Goal: Check status: Check status

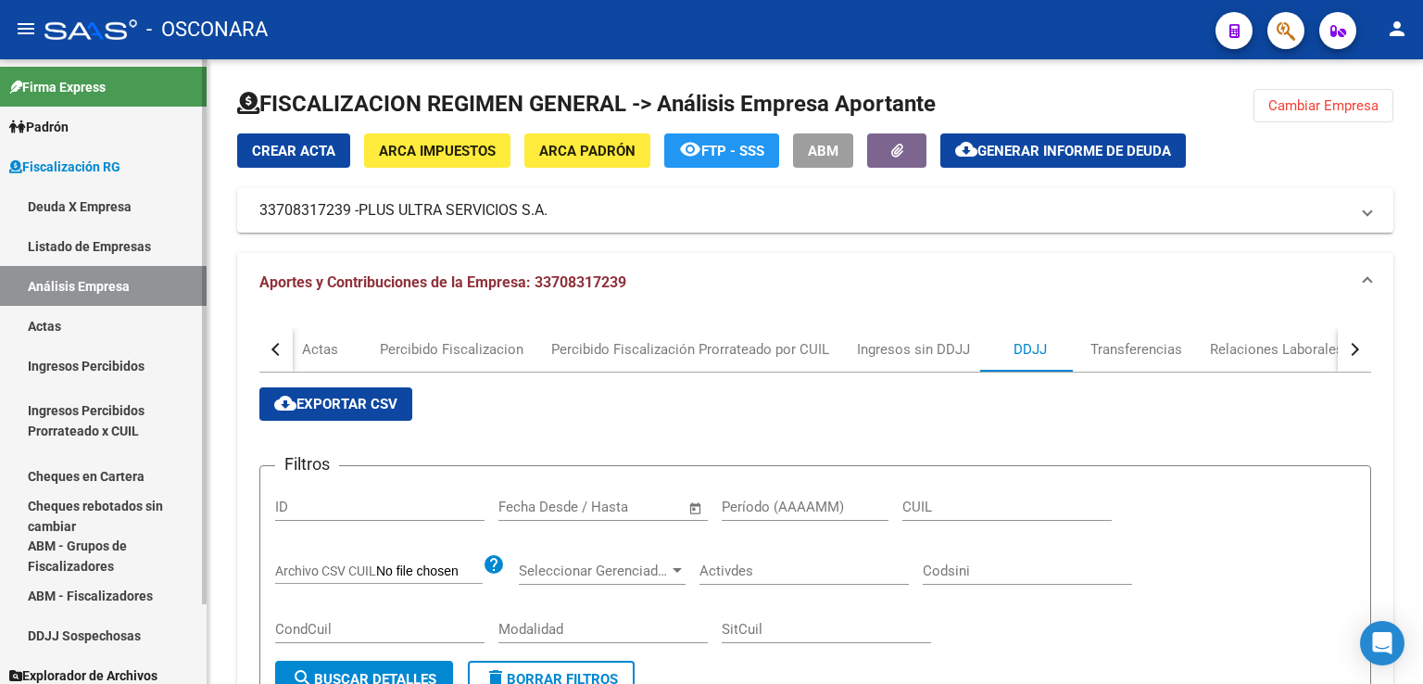
click at [82, 124] on link "Padrón" at bounding box center [103, 127] width 207 height 40
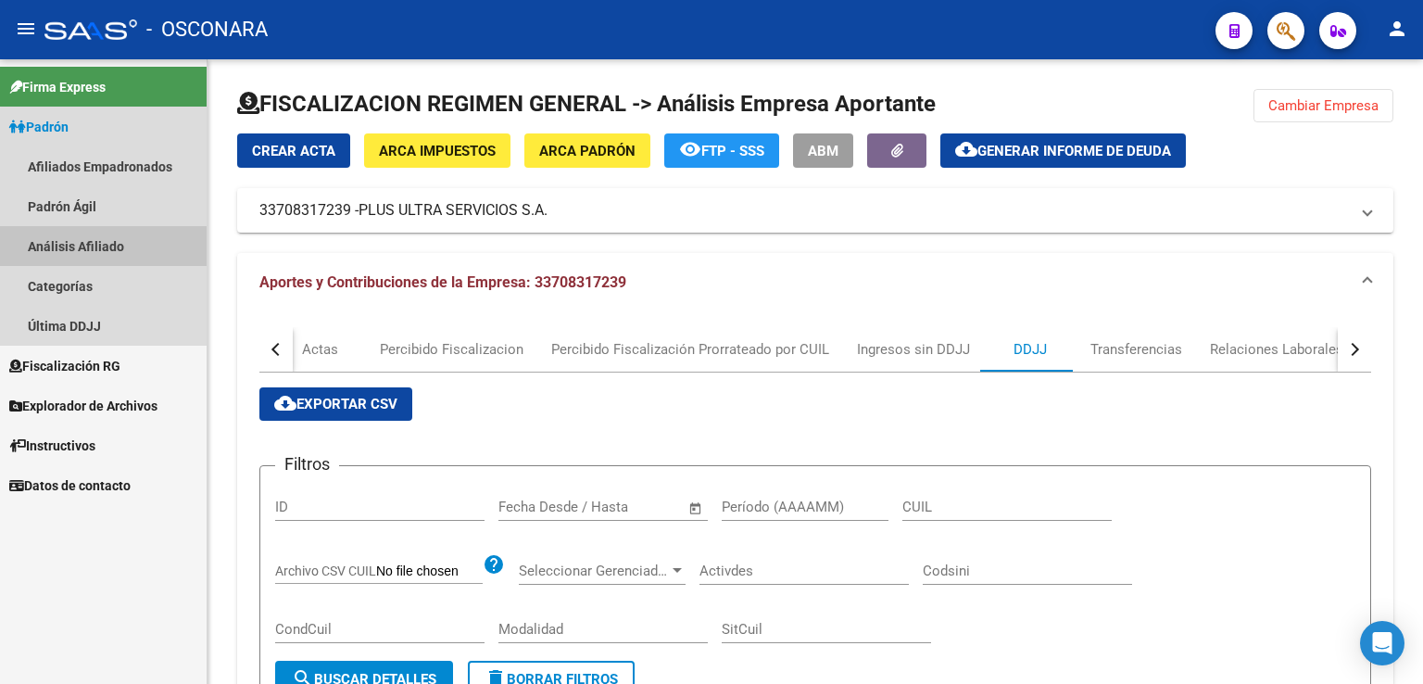
click at [119, 246] on link "Análisis Afiliado" at bounding box center [103, 246] width 207 height 40
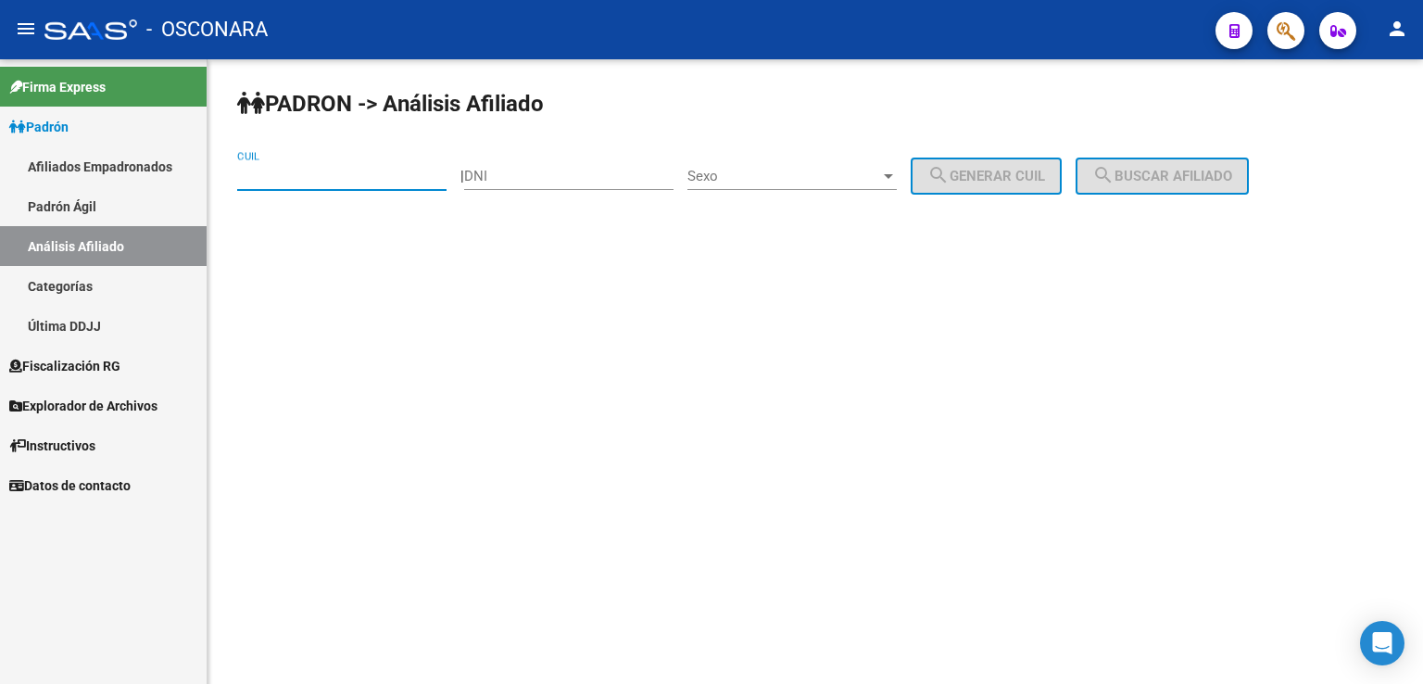
click at [326, 181] on input "CUIL" at bounding box center [341, 176] width 209 height 17
type input "20-32482524-0"
click at [1123, 186] on button "search Buscar afiliado" at bounding box center [1162, 176] width 173 height 37
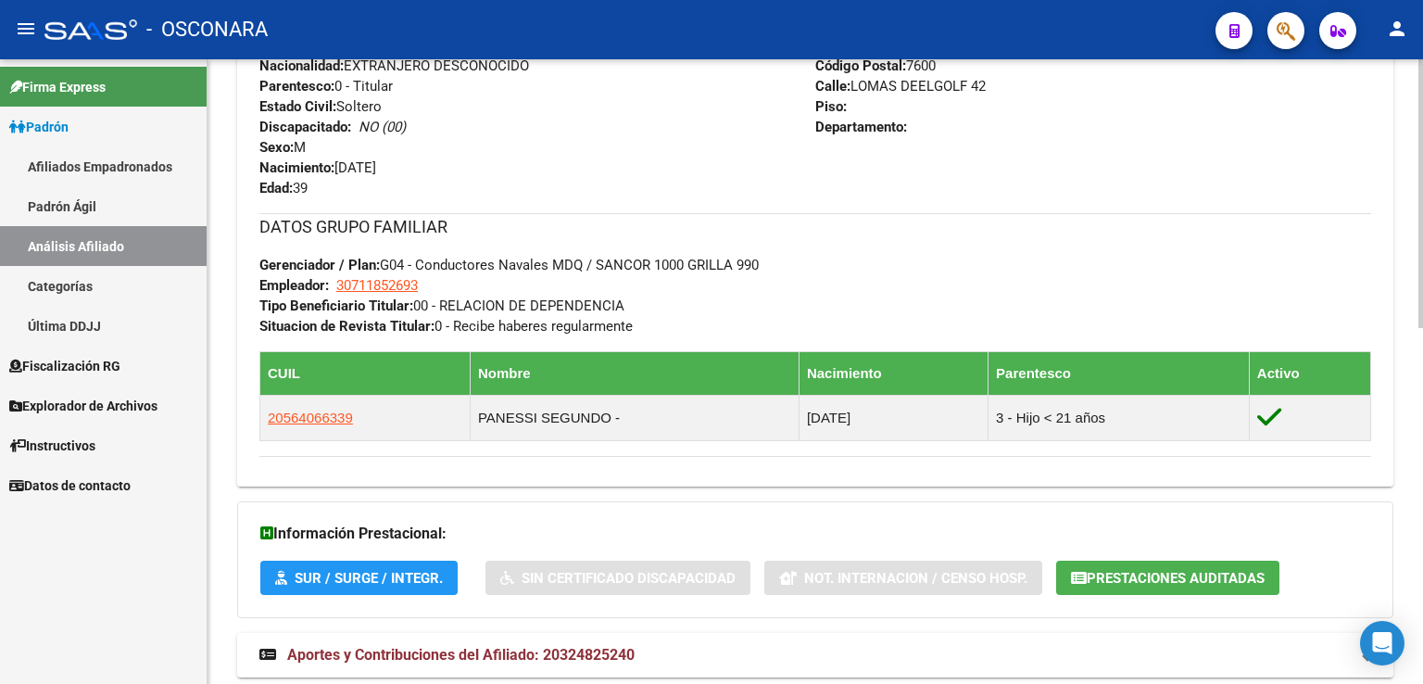
scroll to position [828, 0]
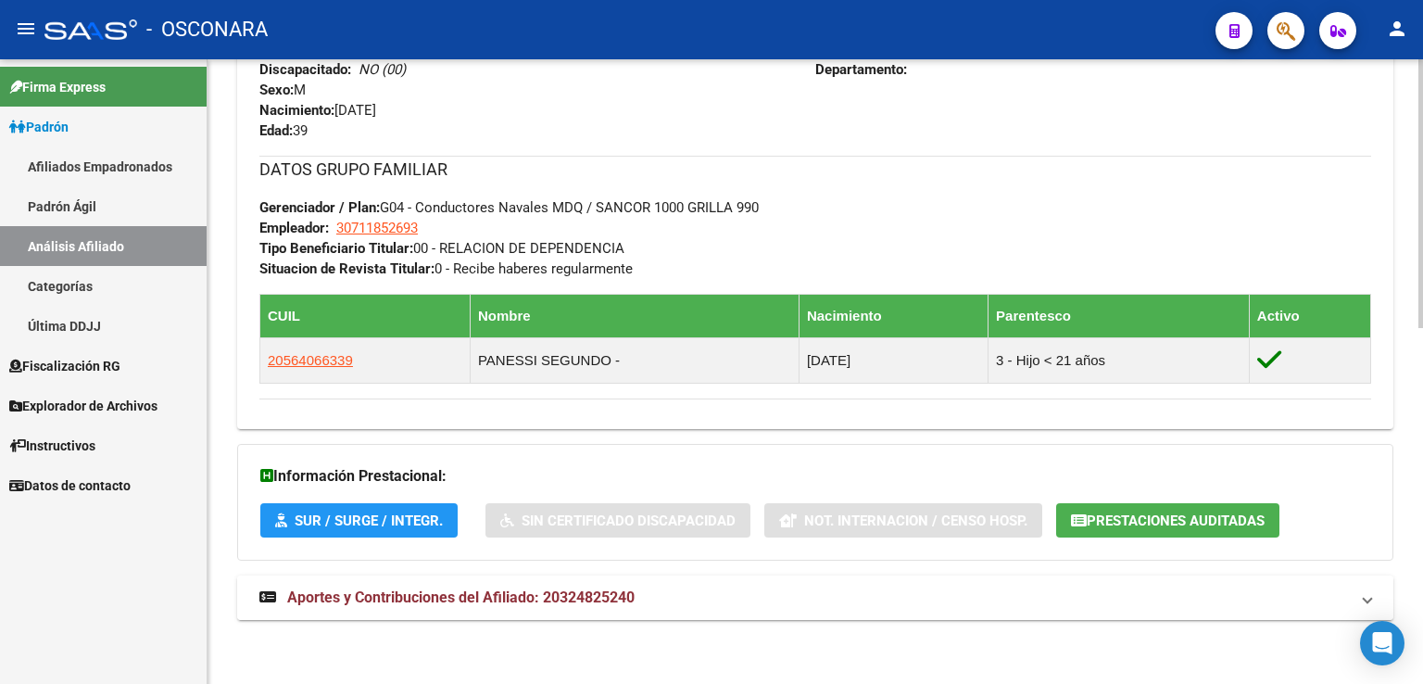
click at [561, 583] on mat-expansion-panel-header "Aportes y Contribuciones del Afiliado: 20324825240" at bounding box center [815, 597] width 1156 height 44
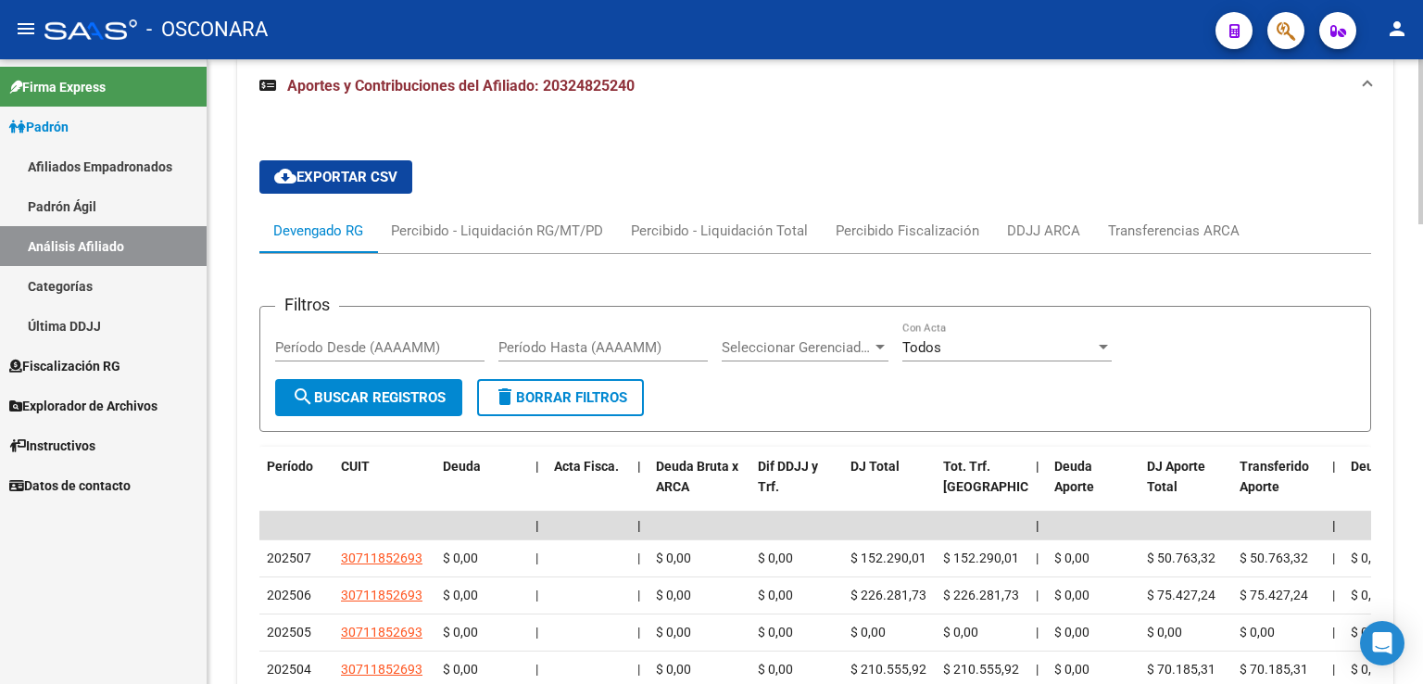
scroll to position [1292, 0]
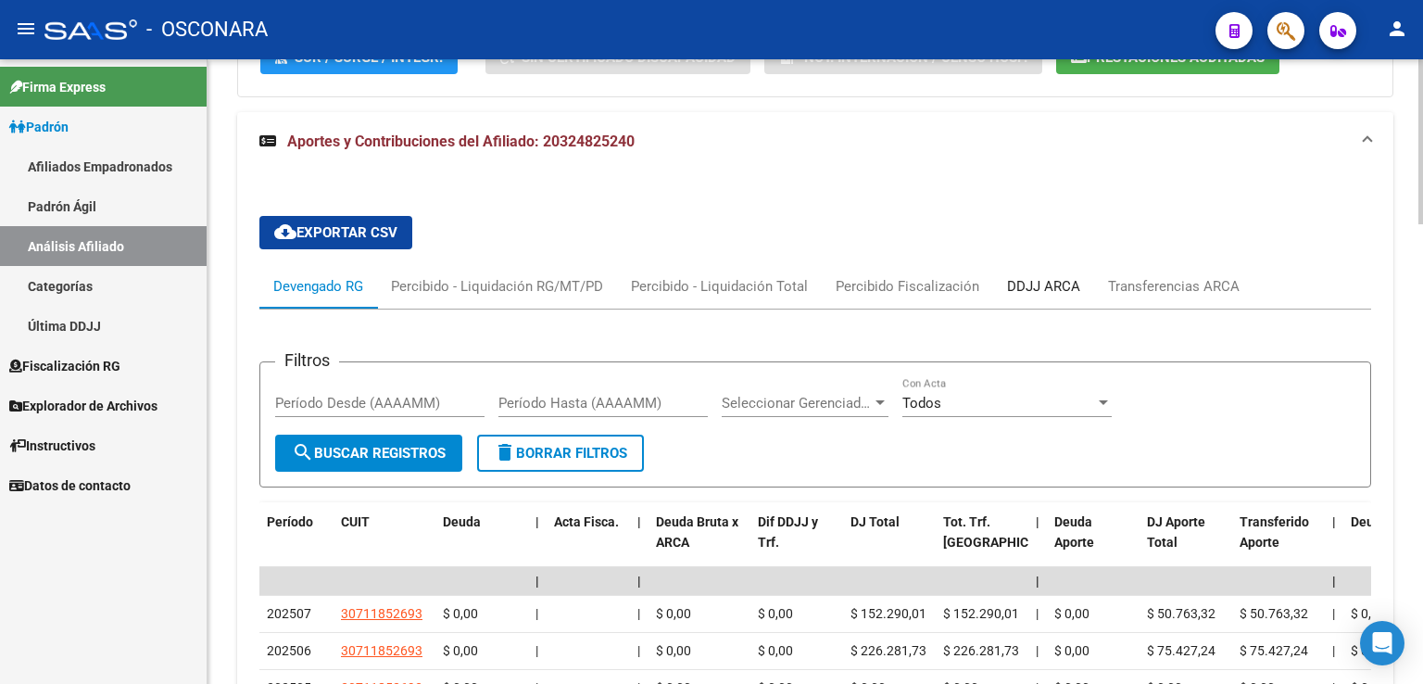
click at [1030, 283] on div "DDJJ ARCA" at bounding box center [1043, 286] width 73 height 20
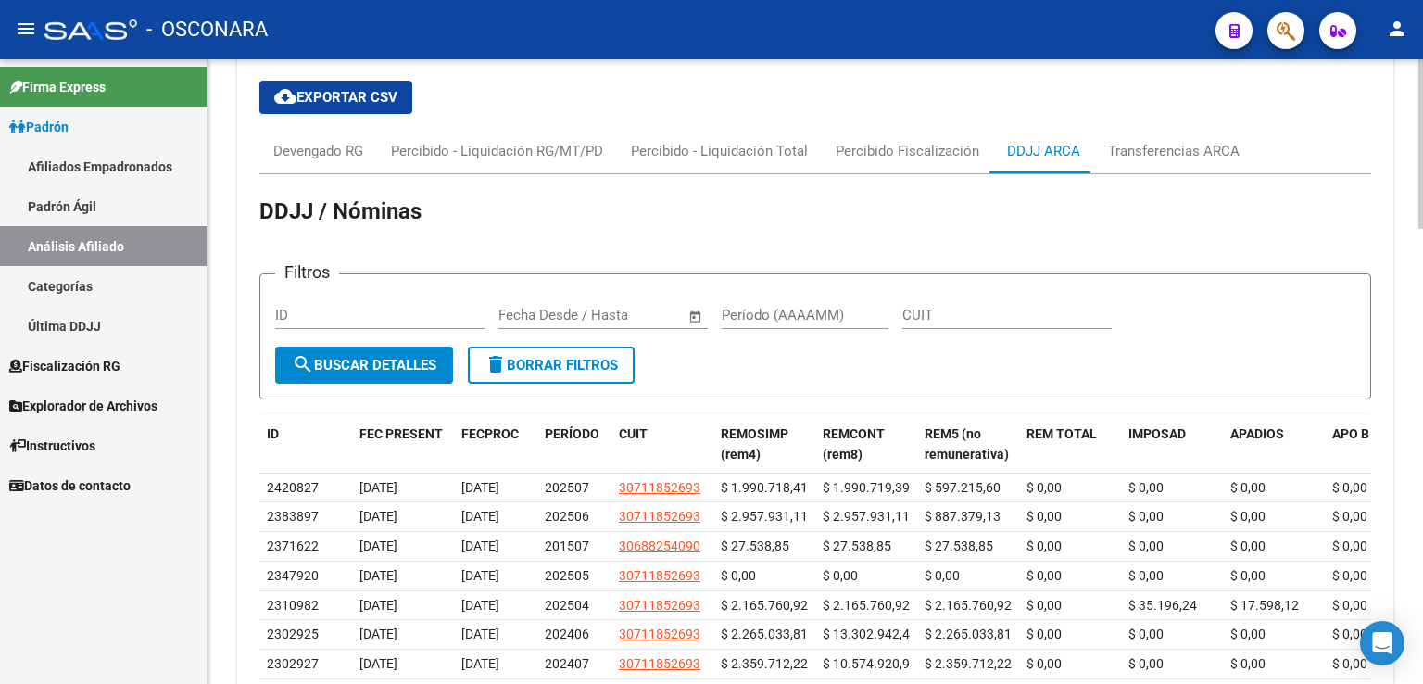
scroll to position [1404, 0]
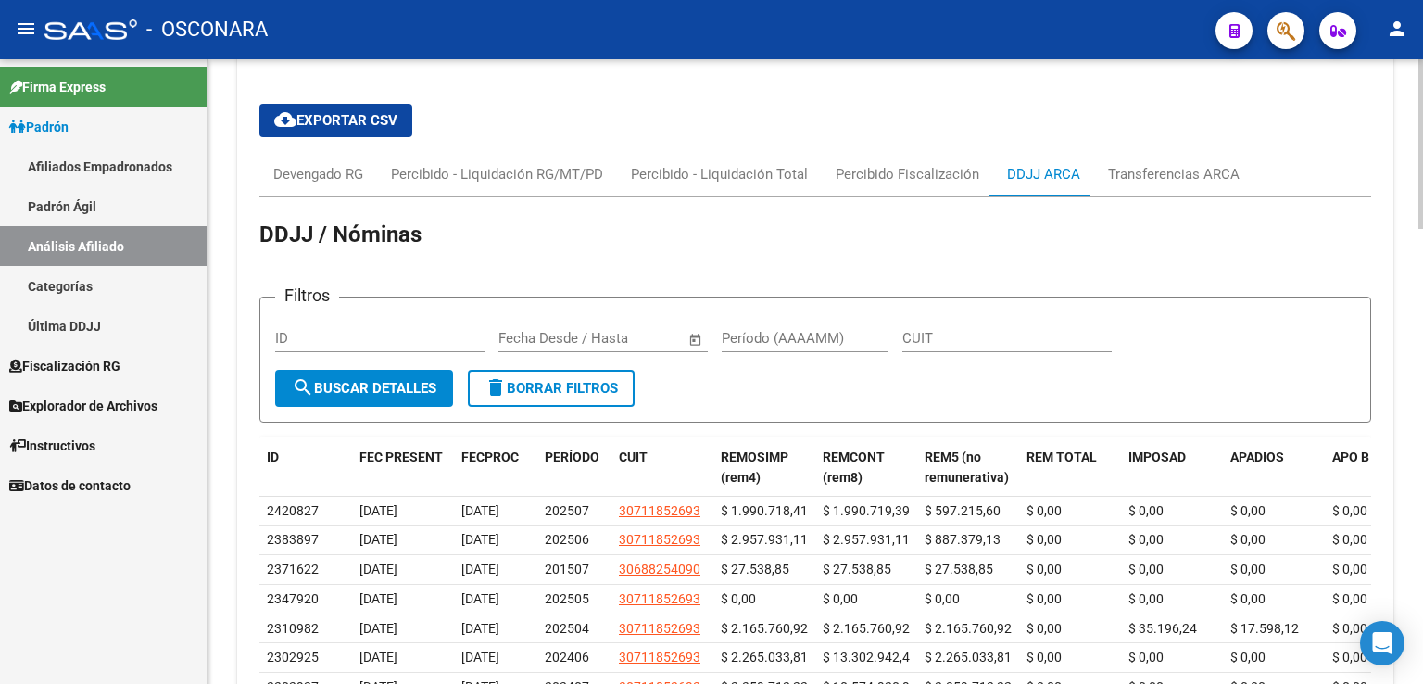
click at [363, 116] on span "cloud_download Exportar CSV" at bounding box center [335, 120] width 123 height 17
